Goal: Task Accomplishment & Management: Manage account settings

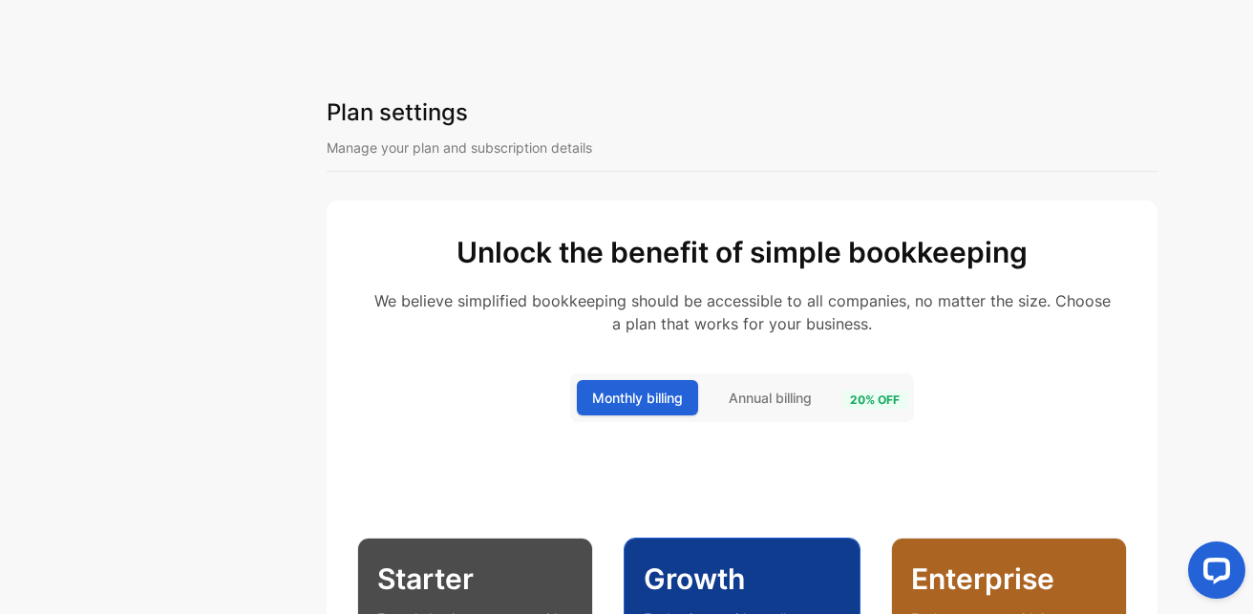
click at [1247, 609] on div at bounding box center [1213, 574] width 80 height 80
click at [1247, 601] on div at bounding box center [1213, 574] width 80 height 80
click at [1250, 603] on div at bounding box center [1213, 574] width 80 height 80
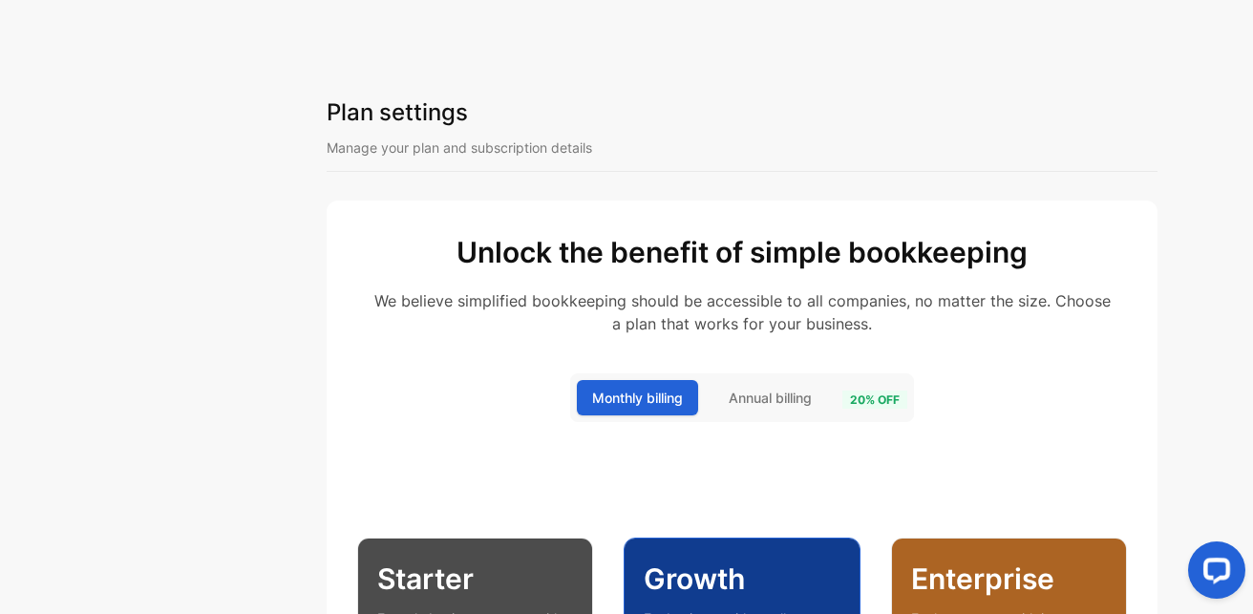
click at [1155, 411] on div "Plan settings Manage your plan and subscription details Unlock the benefit of s…" at bounding box center [786, 307] width 934 height 614
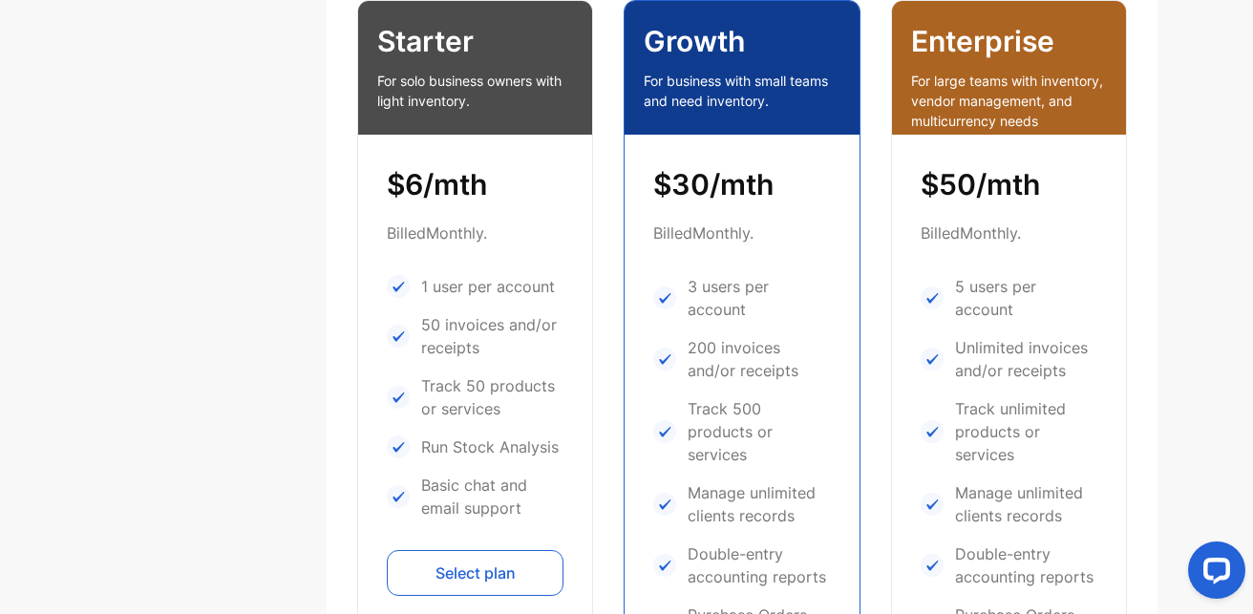
click at [1250, 594] on div at bounding box center [1213, 574] width 80 height 80
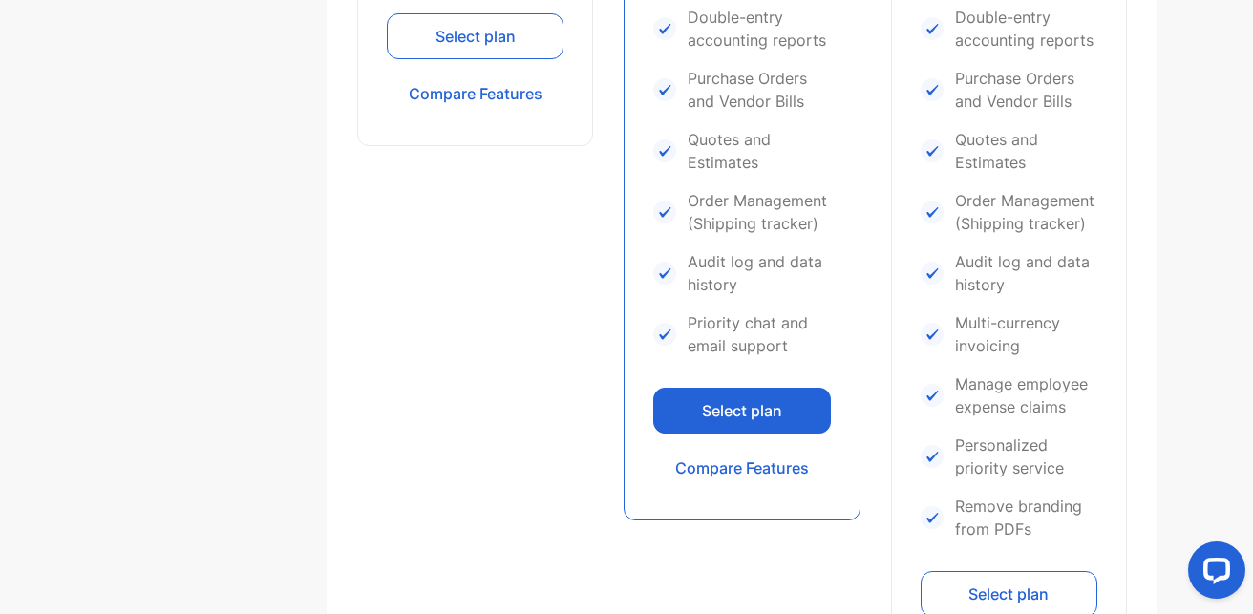
click at [1250, 586] on div at bounding box center [1213, 574] width 80 height 80
